Goal: Task Accomplishment & Management: Manage account settings

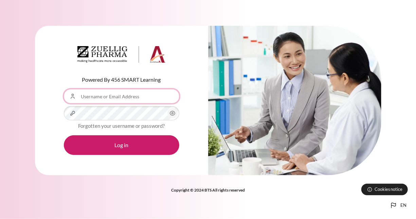
click at [140, 96] on input "Username or Email Address" at bounding box center [121, 96] width 115 height 14
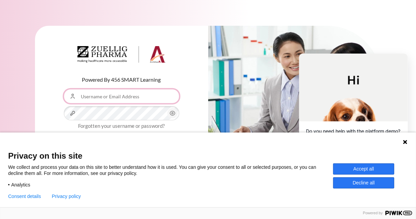
type input "[EMAIL_ADDRESS][DOMAIN_NAME]"
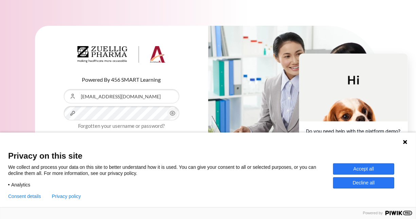
click at [407, 144] on icon at bounding box center [404, 141] width 5 height 5
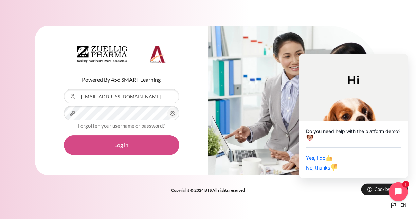
click at [118, 147] on button "Log in" at bounding box center [121, 145] width 115 height 20
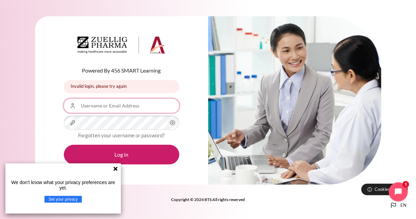
click at [115, 110] on input "Username or Email Address" at bounding box center [121, 106] width 115 height 14
type input "[EMAIL_ADDRESS][DOMAIN_NAME]"
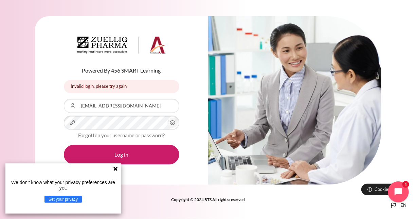
click at [395, 192] on icon "Open chat widget" at bounding box center [397, 191] width 7 height 7
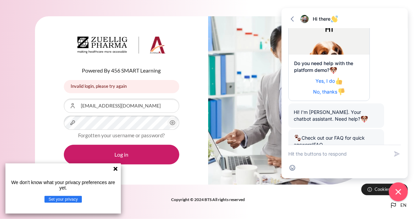
scroll to position [92, 0]
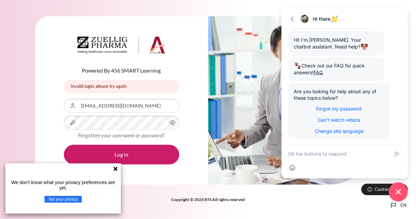
click at [117, 170] on icon at bounding box center [115, 168] width 5 height 5
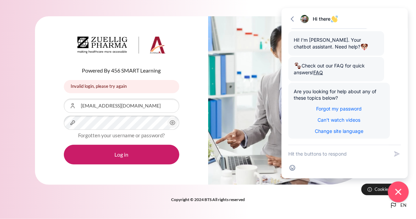
click at [397, 192] on icon "Close chat widget" at bounding box center [398, 192] width 6 height 6
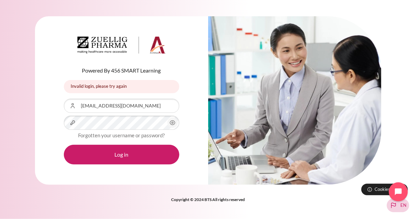
click at [407, 207] on button "en" at bounding box center [398, 206] width 22 height 14
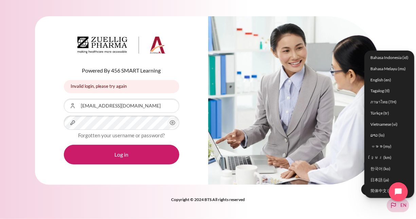
click at [256, 204] on div "Powered By 456 SMART Learning Invalid login, please try again Invalid login, pl…" at bounding box center [208, 110] width 416 height 208
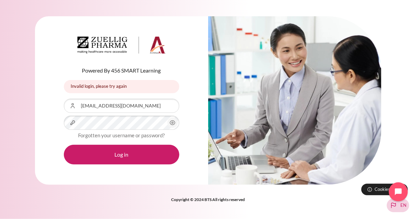
click at [405, 207] on span "en" at bounding box center [403, 205] width 6 height 7
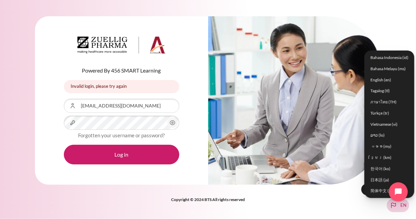
click at [405, 206] on span "en" at bounding box center [403, 205] width 6 height 7
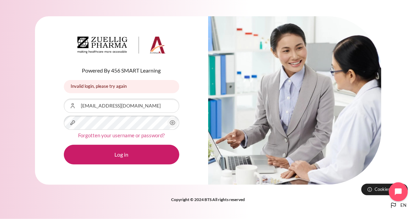
click at [127, 136] on link "Forgotten your username or password?" at bounding box center [121, 135] width 87 height 6
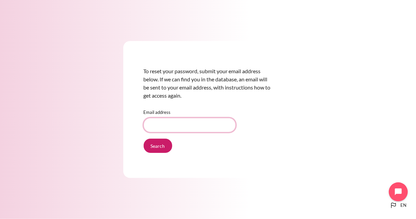
click at [166, 128] on input "Email address" at bounding box center [190, 125] width 92 height 14
type input "[EMAIL_ADDRESS][DOMAIN_NAME]"
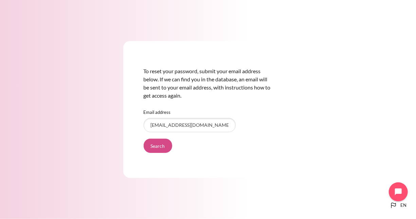
click at [164, 145] on input "Search" at bounding box center [158, 146] width 29 height 14
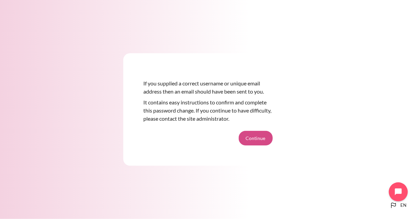
click at [252, 138] on button "Continue" at bounding box center [256, 138] width 34 height 14
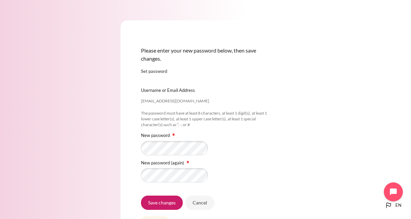
click at [269, 124] on div "The password must have at least 8 characters, at least 1 digit(s), at least 1 l…" at bounding box center [205, 119] width 129 height 17
click at [161, 199] on input "Save changes" at bounding box center [162, 203] width 42 height 14
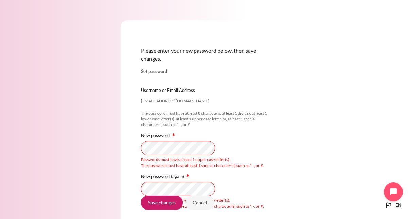
click at [140, 147] on div "Please enter your new password below, then save changes. Set password rogchen@z…" at bounding box center [205, 147] width 170 height 255
click at [120, 182] on div "Please enter your new password below, then save changes. Set password rogchen@z…" at bounding box center [205, 147] width 170 height 255
click at [133, 144] on div "Please enter your new password below, then save changes. Set password rogchen@z…" at bounding box center [205, 147] width 170 height 255
click at [279, 170] on div "Please enter your new password below, then save changes. Set password rogchen@z…" at bounding box center [205, 147] width 170 height 255
click at [171, 201] on input "Save changes" at bounding box center [162, 203] width 42 height 14
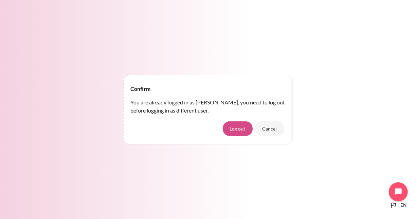
click at [242, 128] on button "Log out" at bounding box center [238, 128] width 30 height 14
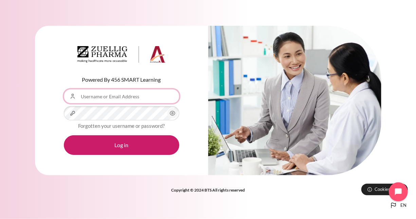
type input "rogchen@zuelligpharma.com"
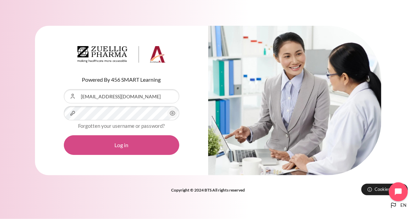
click at [73, 146] on button "Log in" at bounding box center [121, 145] width 115 height 20
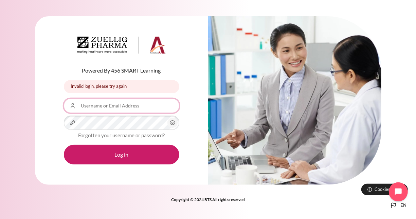
type input "[EMAIL_ADDRESS][DOMAIN_NAME]"
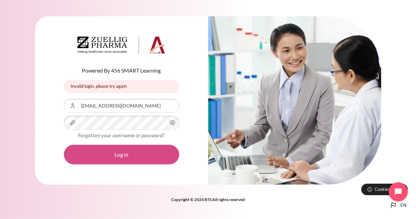
click at [72, 155] on button "Log in" at bounding box center [121, 155] width 115 height 20
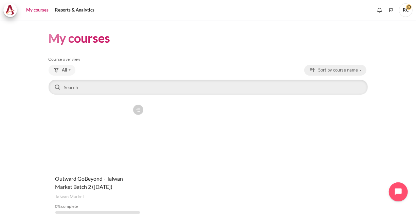
click at [343, 70] on span "Sort by course name" at bounding box center [338, 70] width 40 height 7
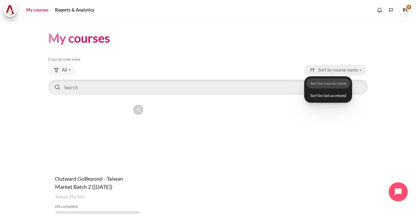
click at [343, 70] on span "Sort by course name" at bounding box center [338, 70] width 40 height 7
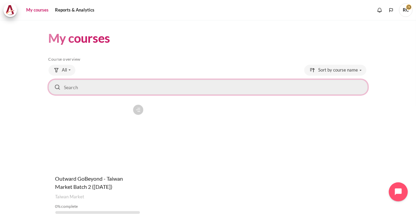
click at [103, 88] on input "Search courses" at bounding box center [208, 87] width 319 height 15
type input "ㄐ"
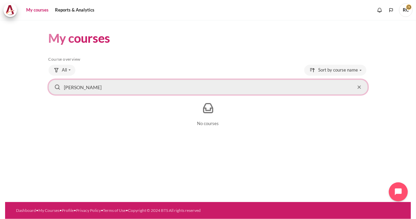
type input "[PERSON_NAME]"
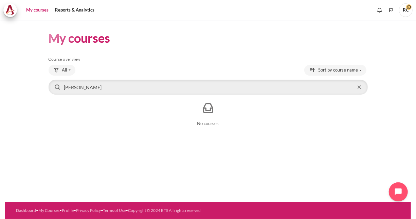
click at [291, 130] on div "My courses Skip Course overview Course overview All All" at bounding box center [208, 80] width 319 height 120
click at [346, 72] on span "Sort by course name" at bounding box center [338, 70] width 40 height 7
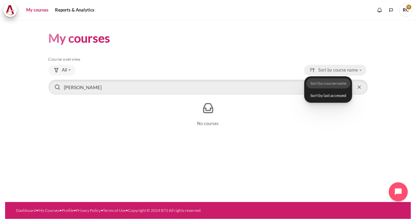
click at [346, 72] on span "Sort by course name" at bounding box center [338, 70] width 40 height 7
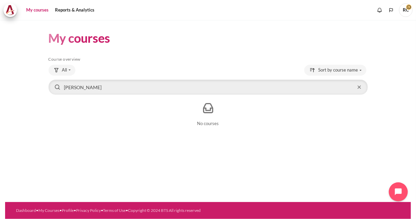
click at [227, 65] on div "All All Starred Removed from view" at bounding box center [208, 71] width 319 height 12
